Goal: Obtain resource: Download file/media

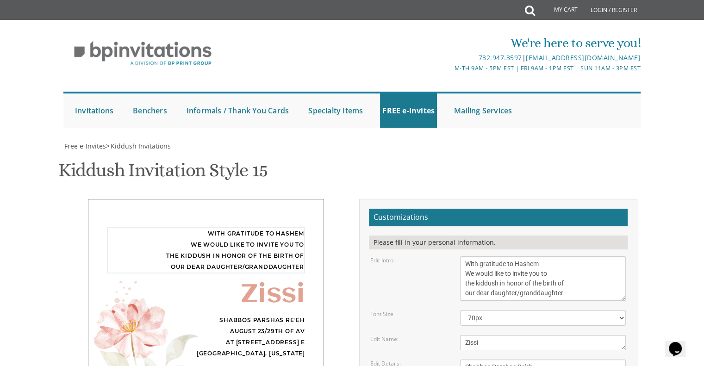
click at [478, 272] on textarea "With gratitude to Hashem We would like to invite you to the kiddush in honor of…" at bounding box center [543, 278] width 166 height 44
type textarea "With gratitude to Hashem We would like to invite you to the Kiddush in honor of…"
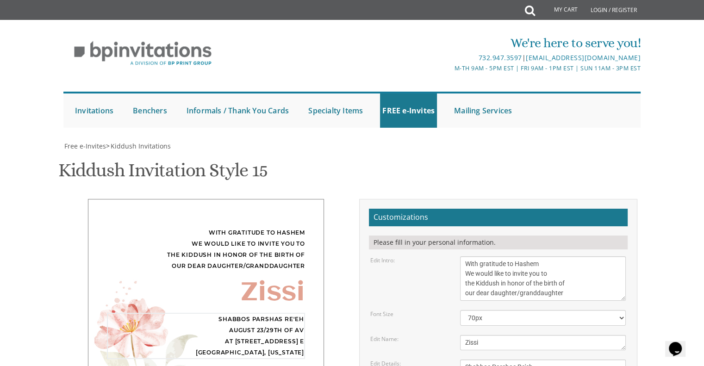
type textarea "Shabbos Parshas Re'eh Chof-Tes [PERSON_NAME] Av/[DATE] 11:15 a.m. 132 Hearth Ct…"
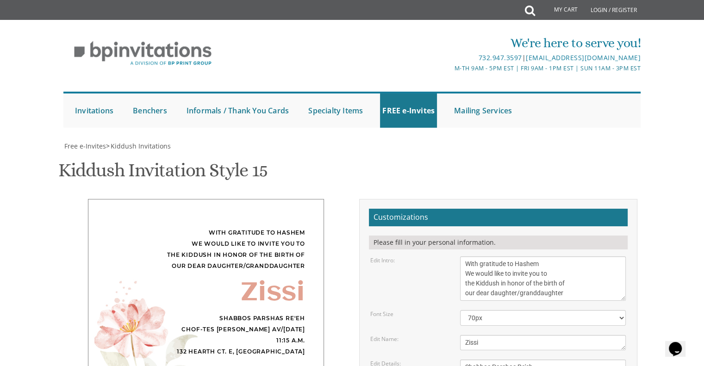
type textarea "[PERSON_NAME] and [PERSON_NAME] [PERSON_NAME] and [PERSON_NAME] [PERSON_NAME] a…"
click at [294, 313] on div "Shabbos Parshas Re'eh Chof-Tes [PERSON_NAME] Av/[DATE] 11:15 a.m. 132 Hearth Ct…" at bounding box center [206, 335] width 198 height 44
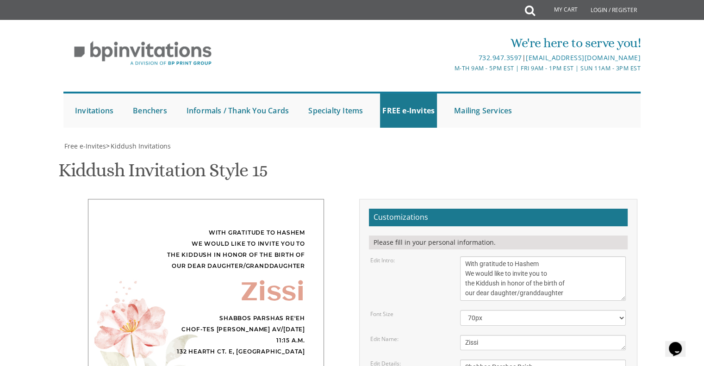
click at [282, 313] on div "Shabbos Parshas Re'eh Chof-Tes [PERSON_NAME] Av/[DATE] 11:15 a.m. 132 Hearth Ct…" at bounding box center [206, 335] width 198 height 44
click at [271, 313] on div "Shabbos Parshas Re'eh Chof-Tes [PERSON_NAME] Av/[DATE] 11:15 a.m. 132 Hearth Ct…" at bounding box center [206, 335] width 198 height 44
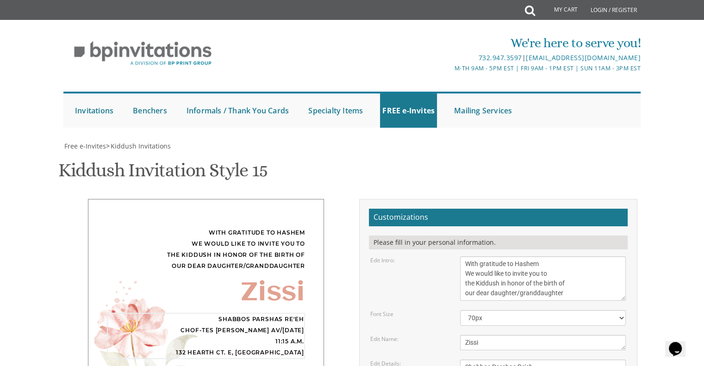
click at [498, 256] on textarea "With gratitude to Hashem We would like to invite you to the kiddush in honor of…" at bounding box center [543, 278] width 166 height 44
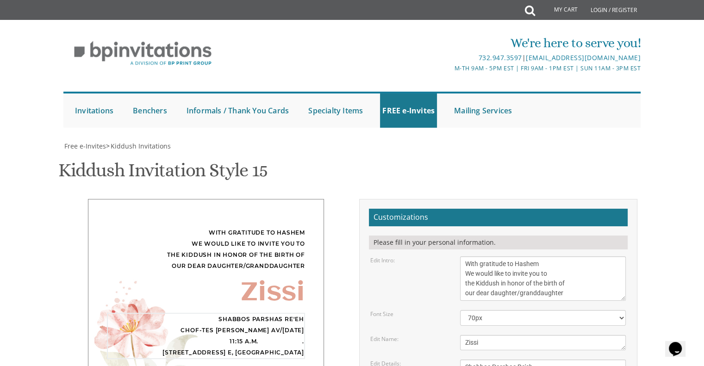
click at [519, 256] on textarea "With gratitude to Hashem We would like to invite you to the kiddush in honor of…" at bounding box center [543, 278] width 166 height 44
click at [508, 256] on textarea "With gratitude to Hashem We would like to invite you to the kiddush in honor of…" at bounding box center [543, 278] width 166 height 44
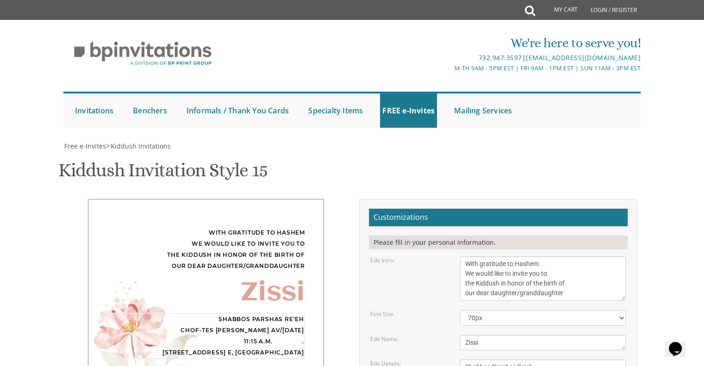
click at [519, 256] on textarea "With gratitude to Hashem We would like to invite you to the kiddush in honor of…" at bounding box center [543, 278] width 166 height 44
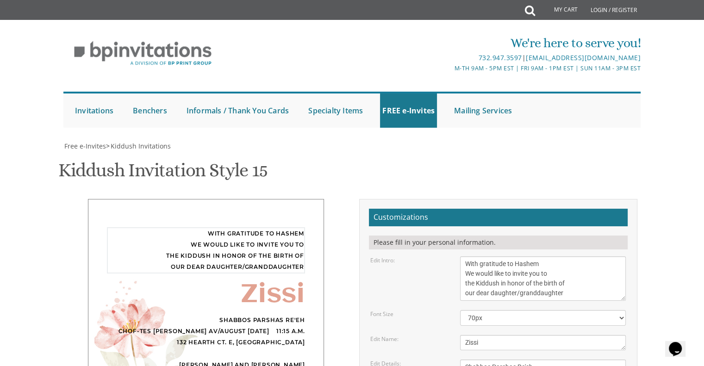
click at [538, 256] on textarea "With gratitude to Hashem We would like to invite you to the kiddush in honor of…" at bounding box center [543, 278] width 166 height 44
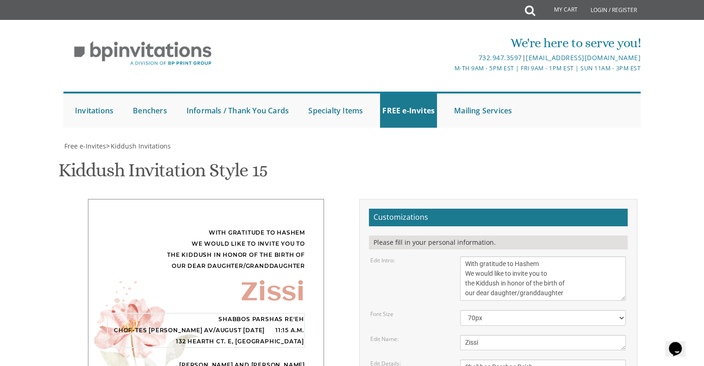
click at [494, 256] on textarea "With gratitude to Hashem We would like to invite you to the kiddush in honor of…" at bounding box center [543, 278] width 166 height 44
click at [526, 256] on textarea "With gratitude to Hashem We would like to invite you to the kiddush in honor of…" at bounding box center [543, 278] width 166 height 44
type textarea "Shabbos Parshas Re'eh Chof-Tes [PERSON_NAME] Av [DATE] - 11:15 a.m. 132 Hearth …"
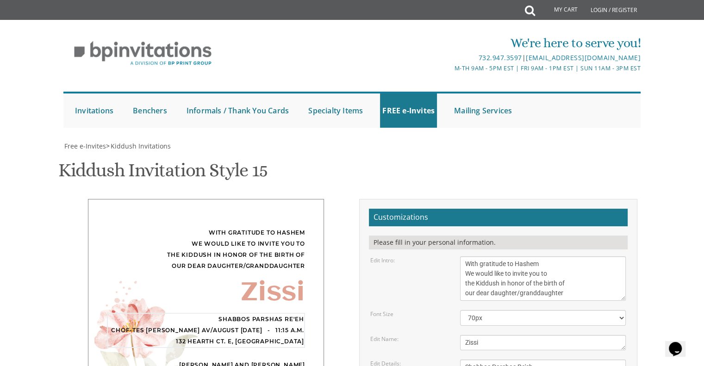
click at [522, 256] on textarea "With gratitude to Hashem We would like to invite you to the kiddush in honor of…" at bounding box center [543, 278] width 166 height 44
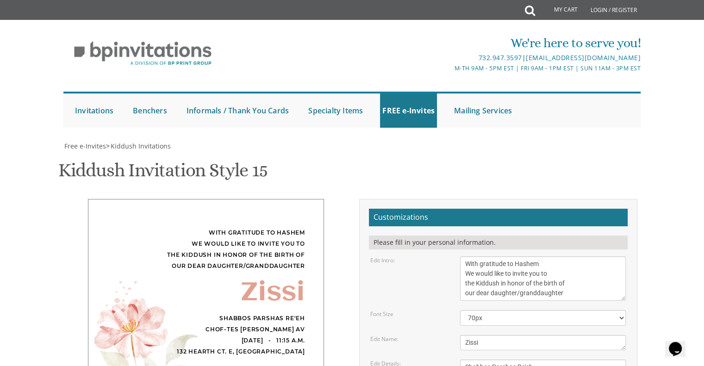
scroll to position [376, 0]
